Goal: Transaction & Acquisition: Purchase product/service

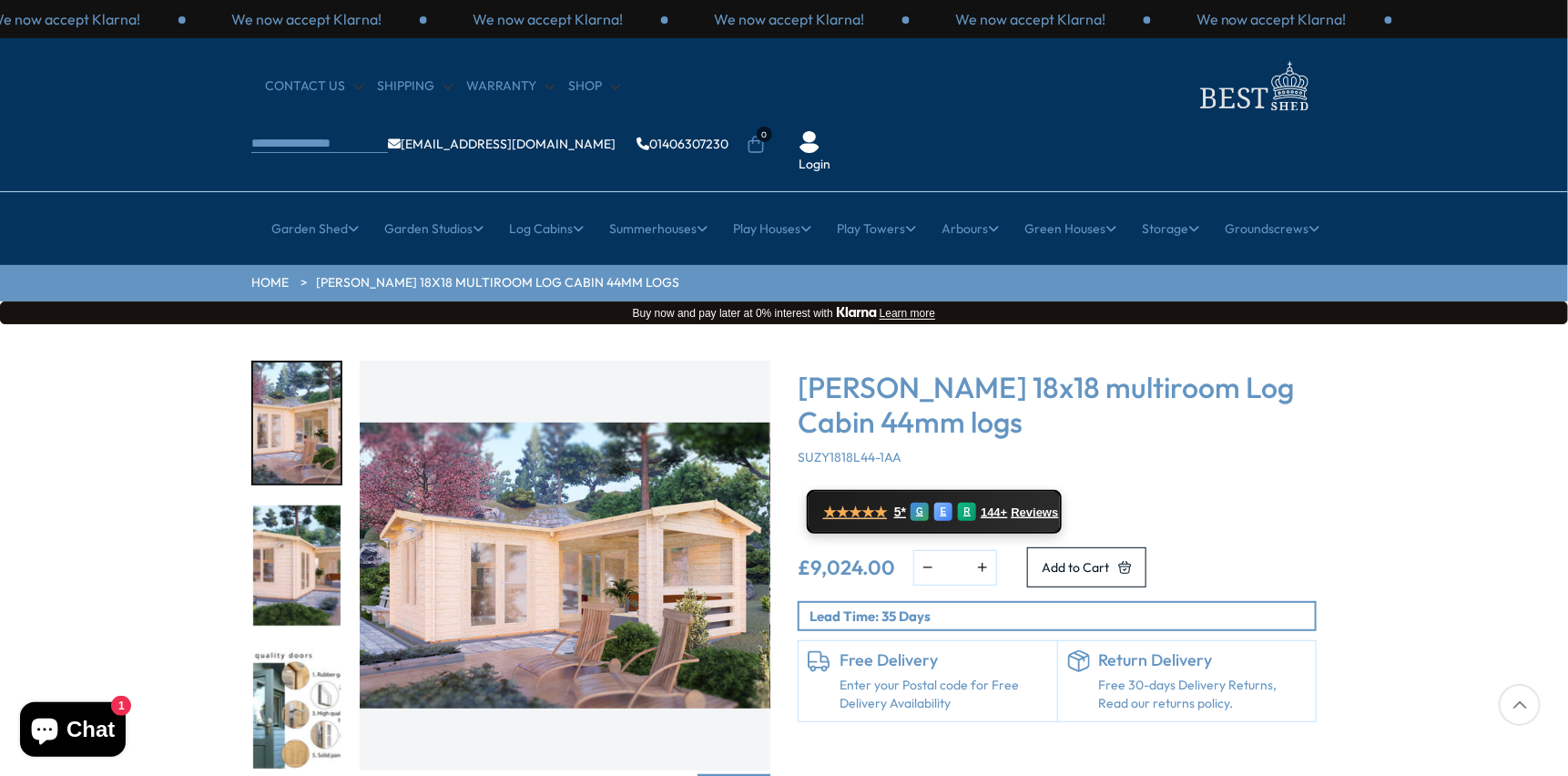
click at [705, 512] on img "1 / 7" at bounding box center [564, 566] width 410 height 410
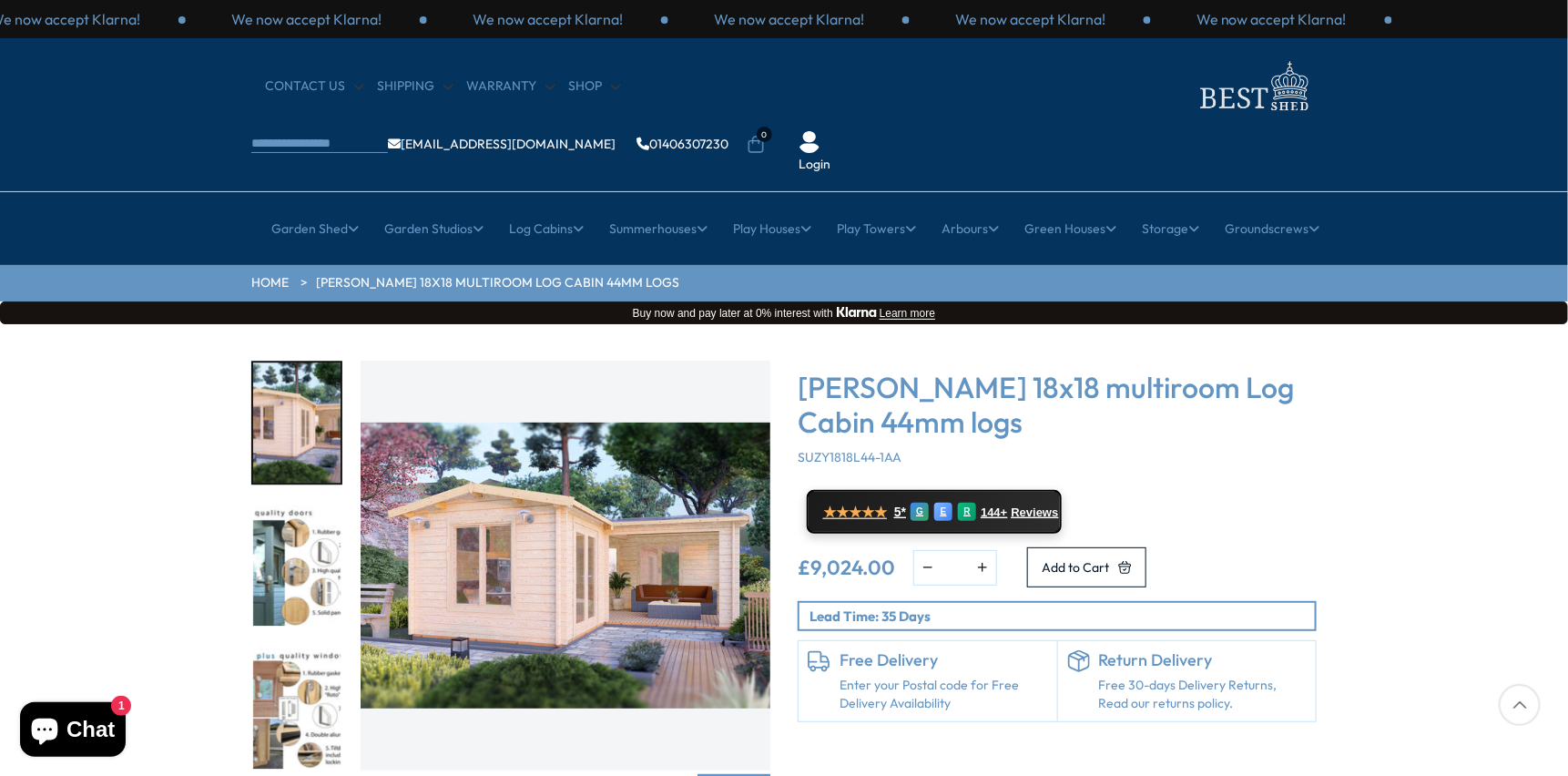
click at [658, 548] on img "2 / 7" at bounding box center [565, 566] width 410 height 410
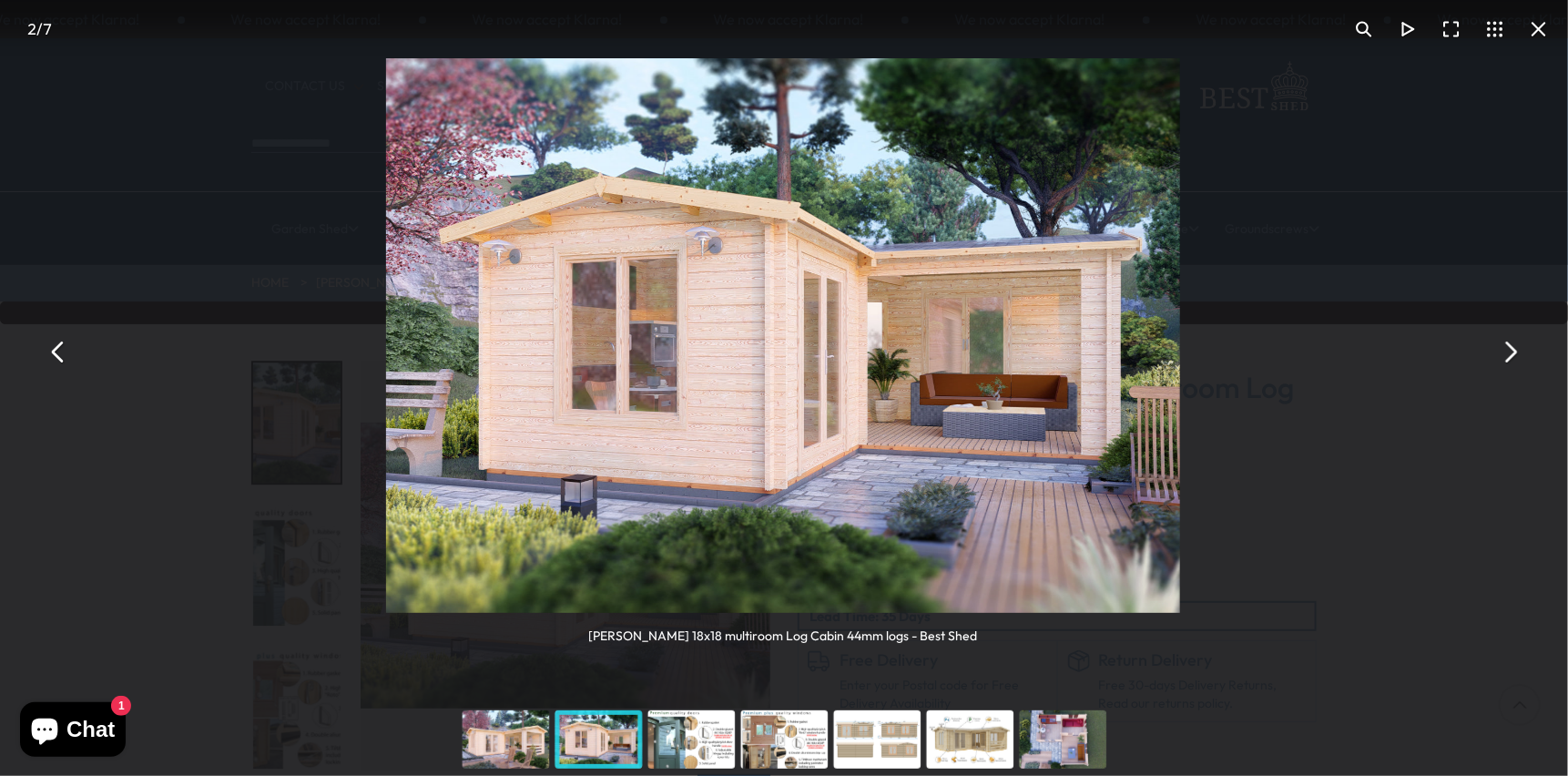
click at [1509, 349] on button "You can close this modal content with the ESC key" at bounding box center [1509, 351] width 44 height 44
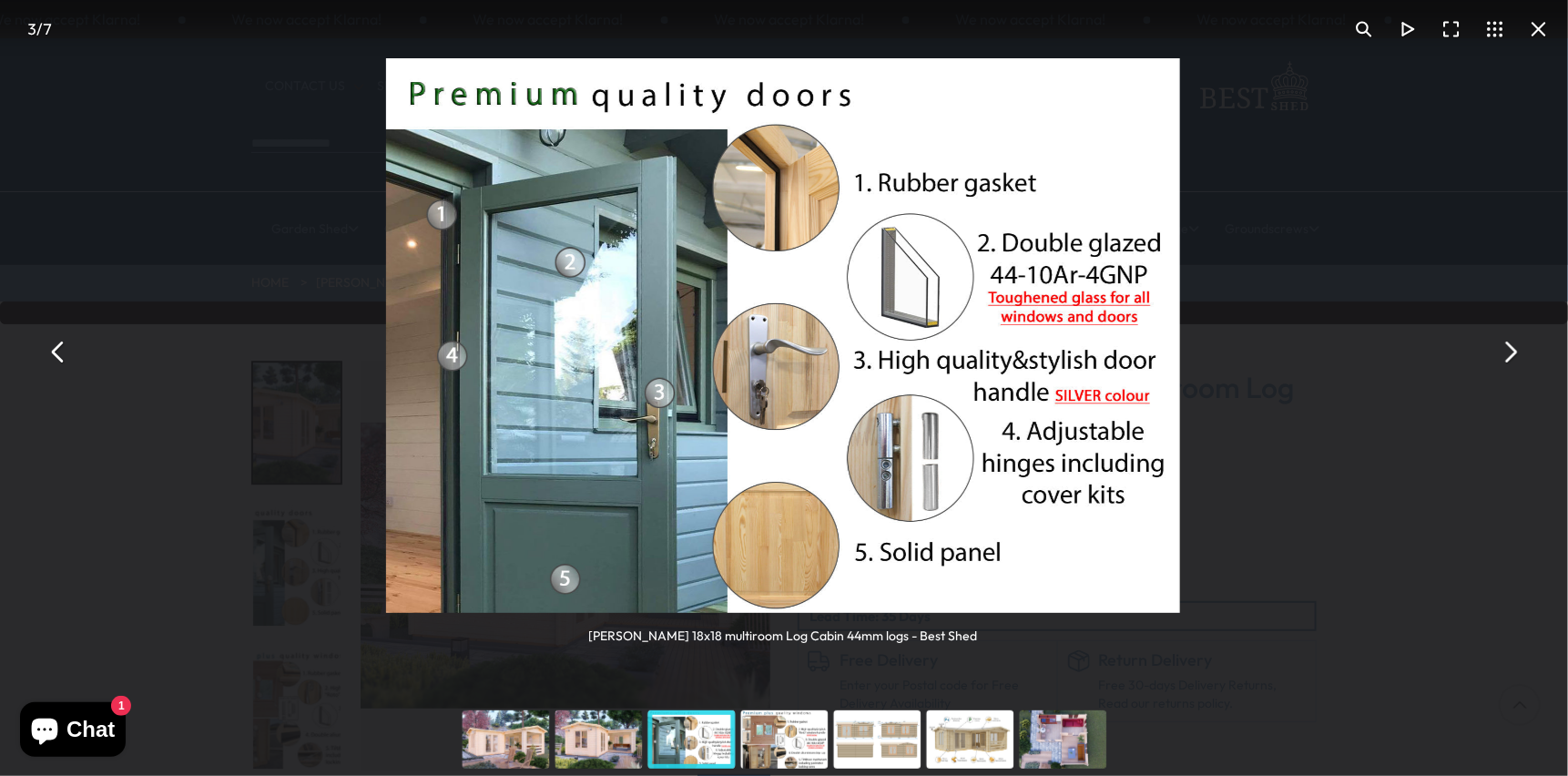
click at [1509, 349] on button "You can close this modal content with the ESC key" at bounding box center [1509, 351] width 44 height 44
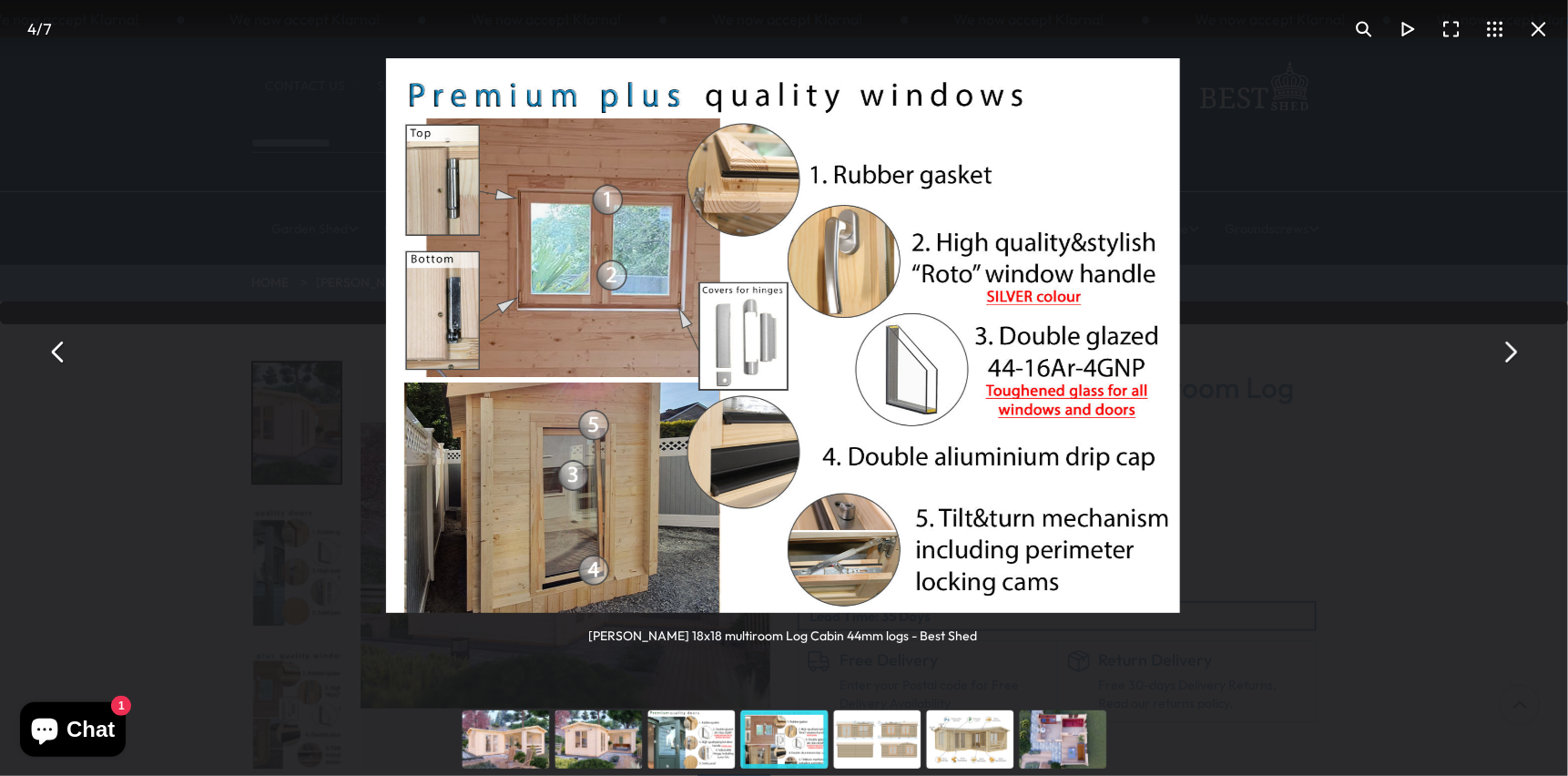
click at [1510, 349] on button "You can close this modal content with the ESC key" at bounding box center [1509, 351] width 44 height 44
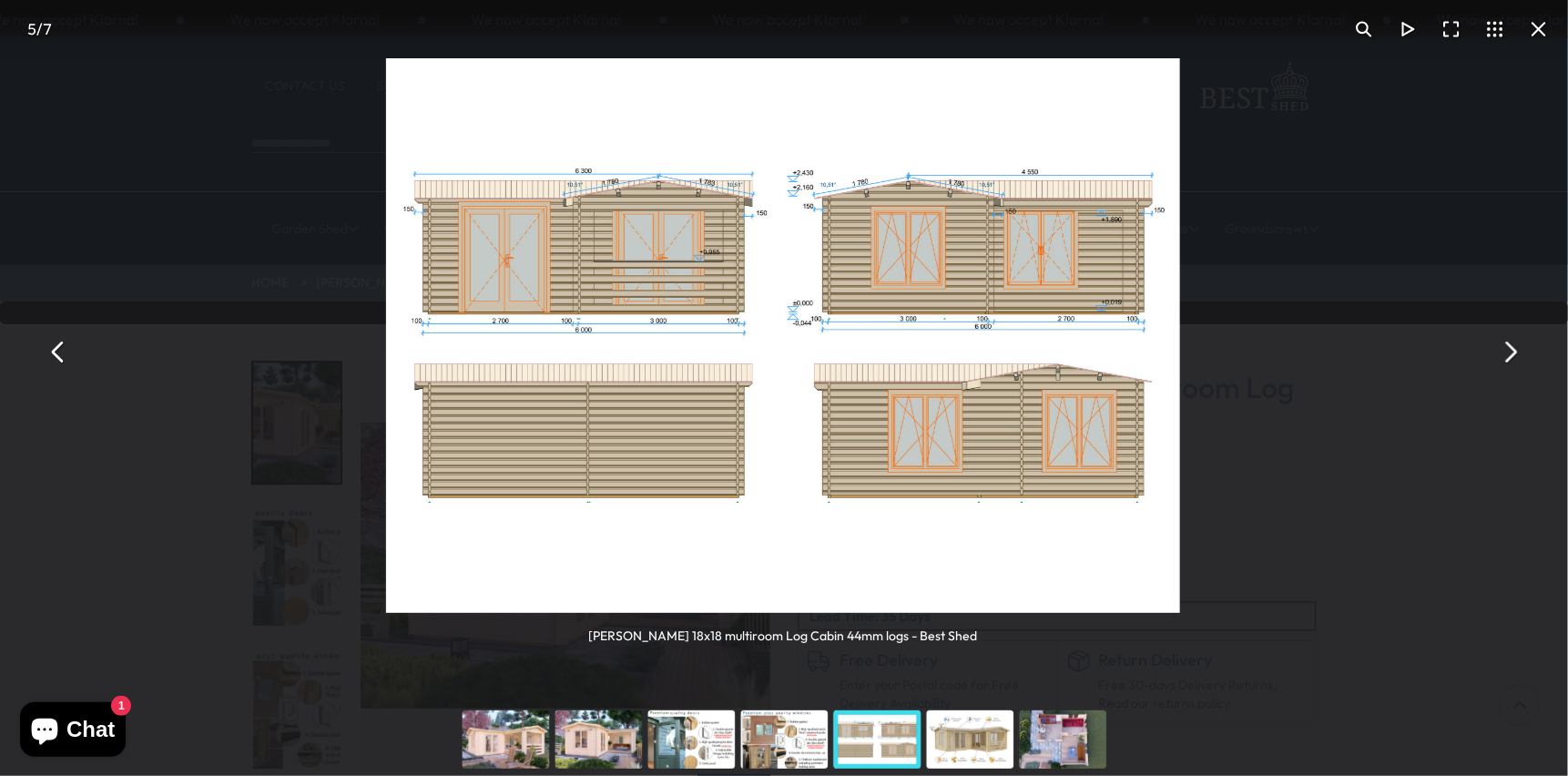
click at [1510, 349] on button "You can close this modal content with the ESC key" at bounding box center [1509, 351] width 44 height 44
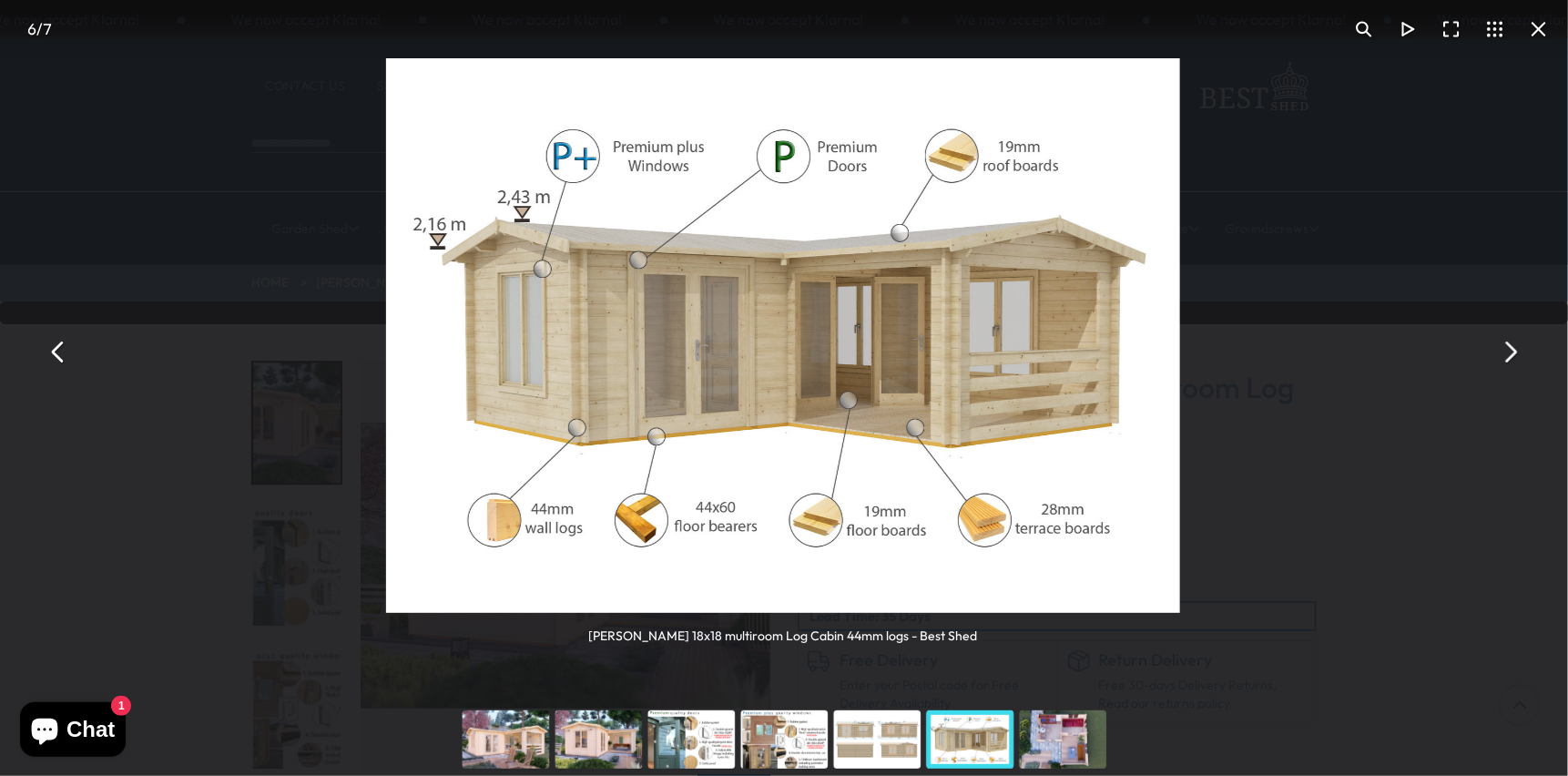
click at [1510, 349] on button "You can close this modal content with the ESC key" at bounding box center [1509, 351] width 44 height 44
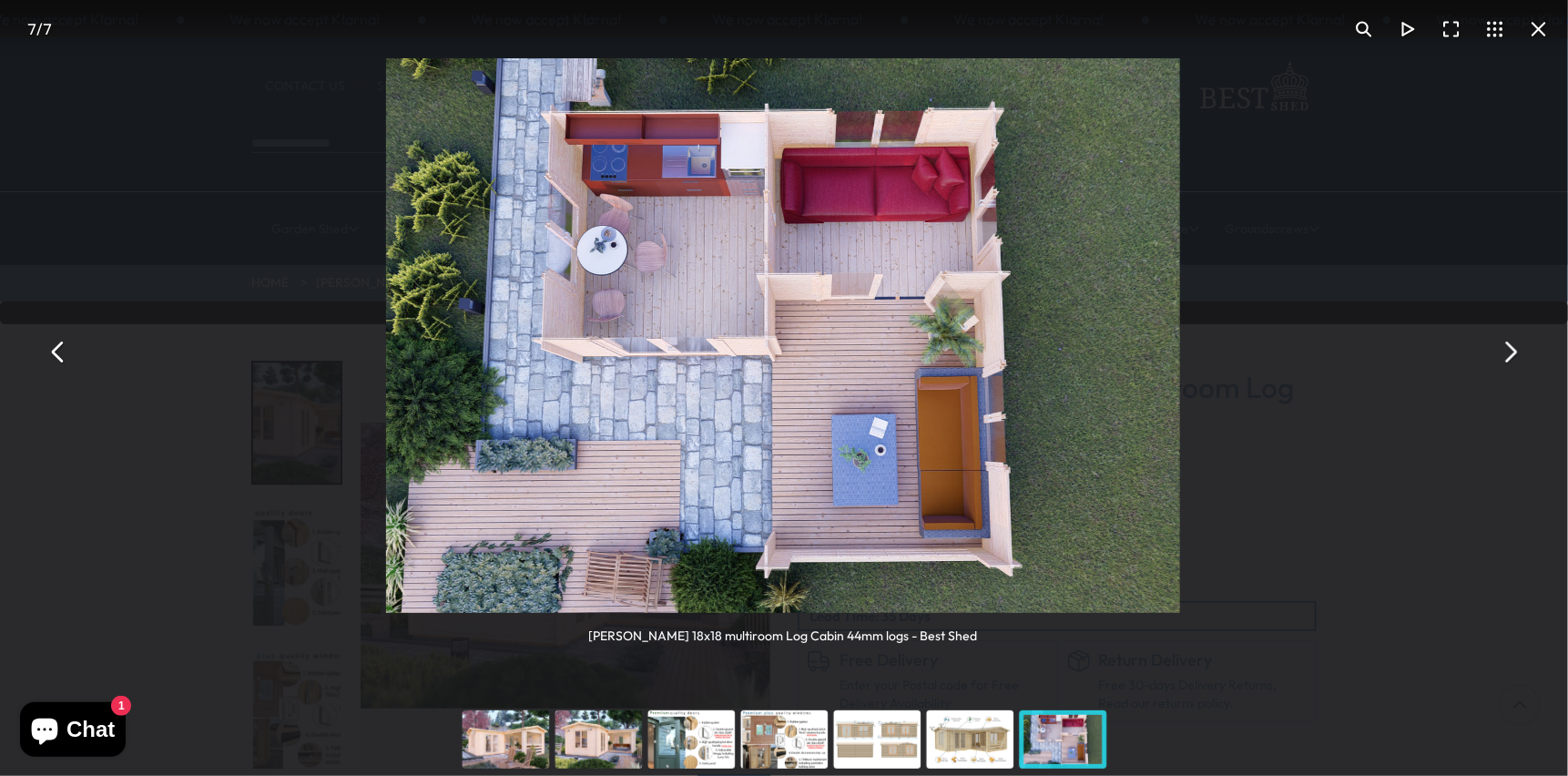
click at [1510, 363] on button "You can close this modal content with the ESC key" at bounding box center [1509, 351] width 44 height 44
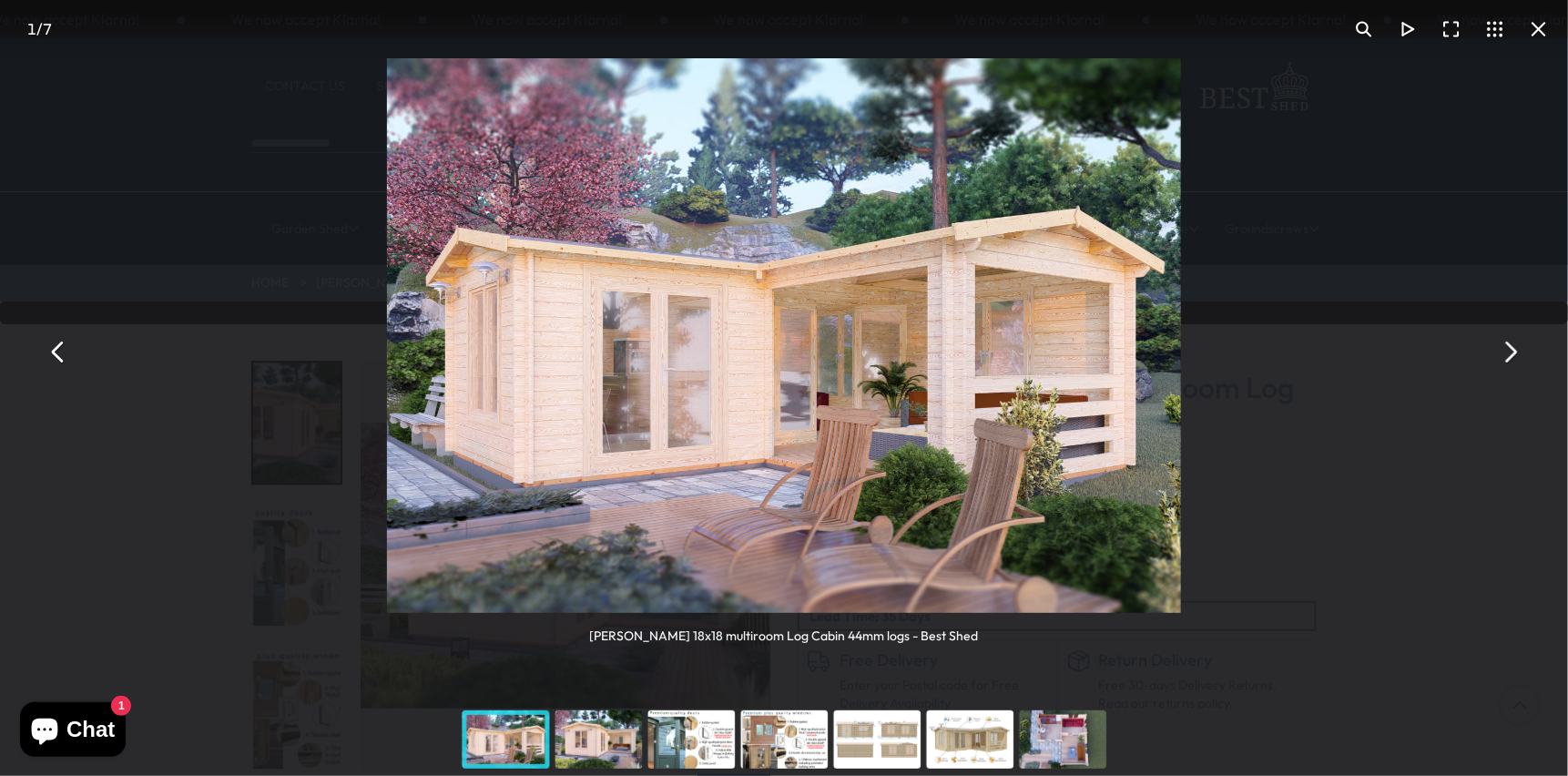
click at [1510, 351] on button "You can close this modal content with the ESC key" at bounding box center [1509, 351] width 44 height 44
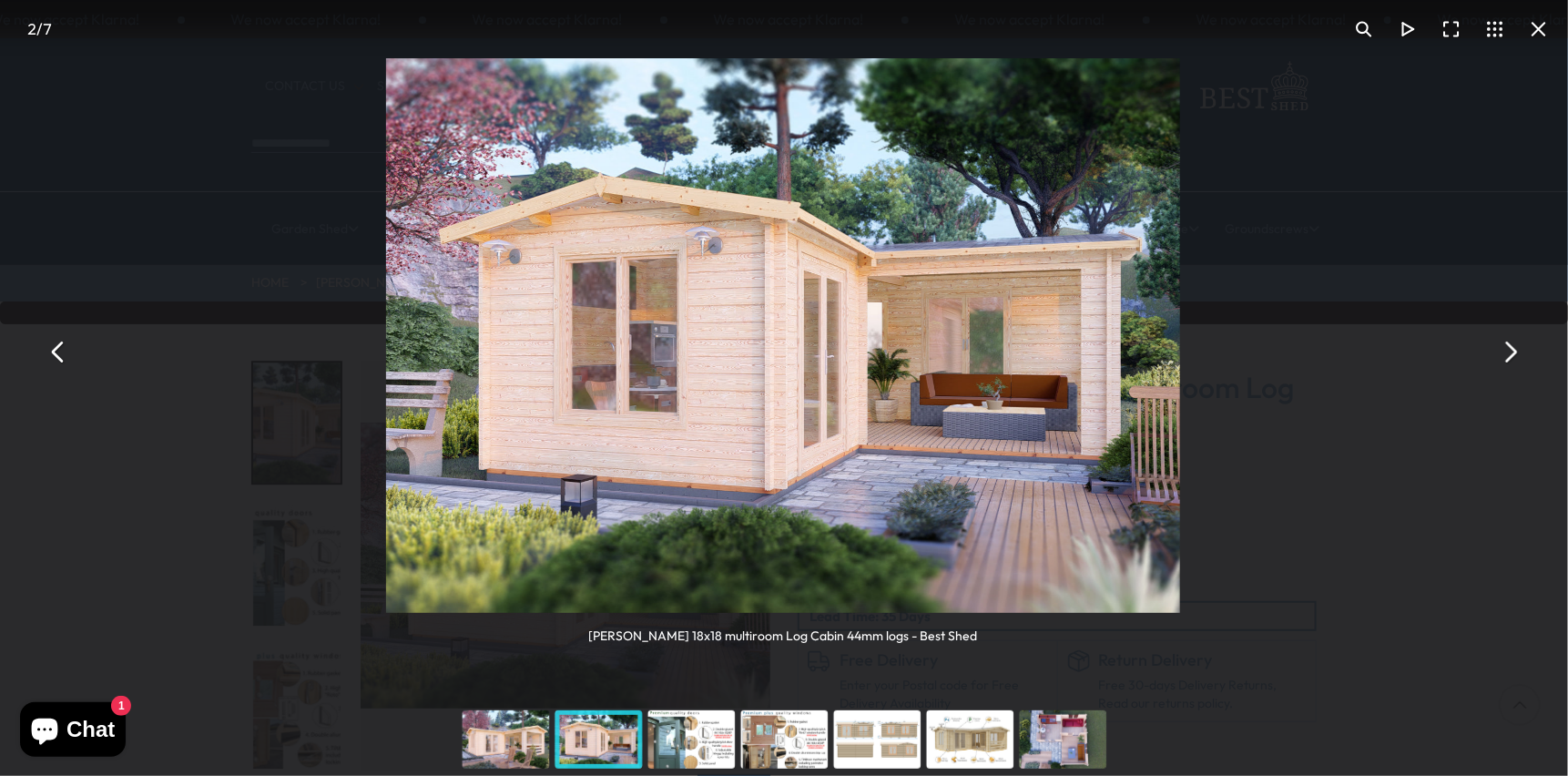
click at [1510, 351] on button "You can close this modal content with the ESC key" at bounding box center [1509, 351] width 44 height 44
